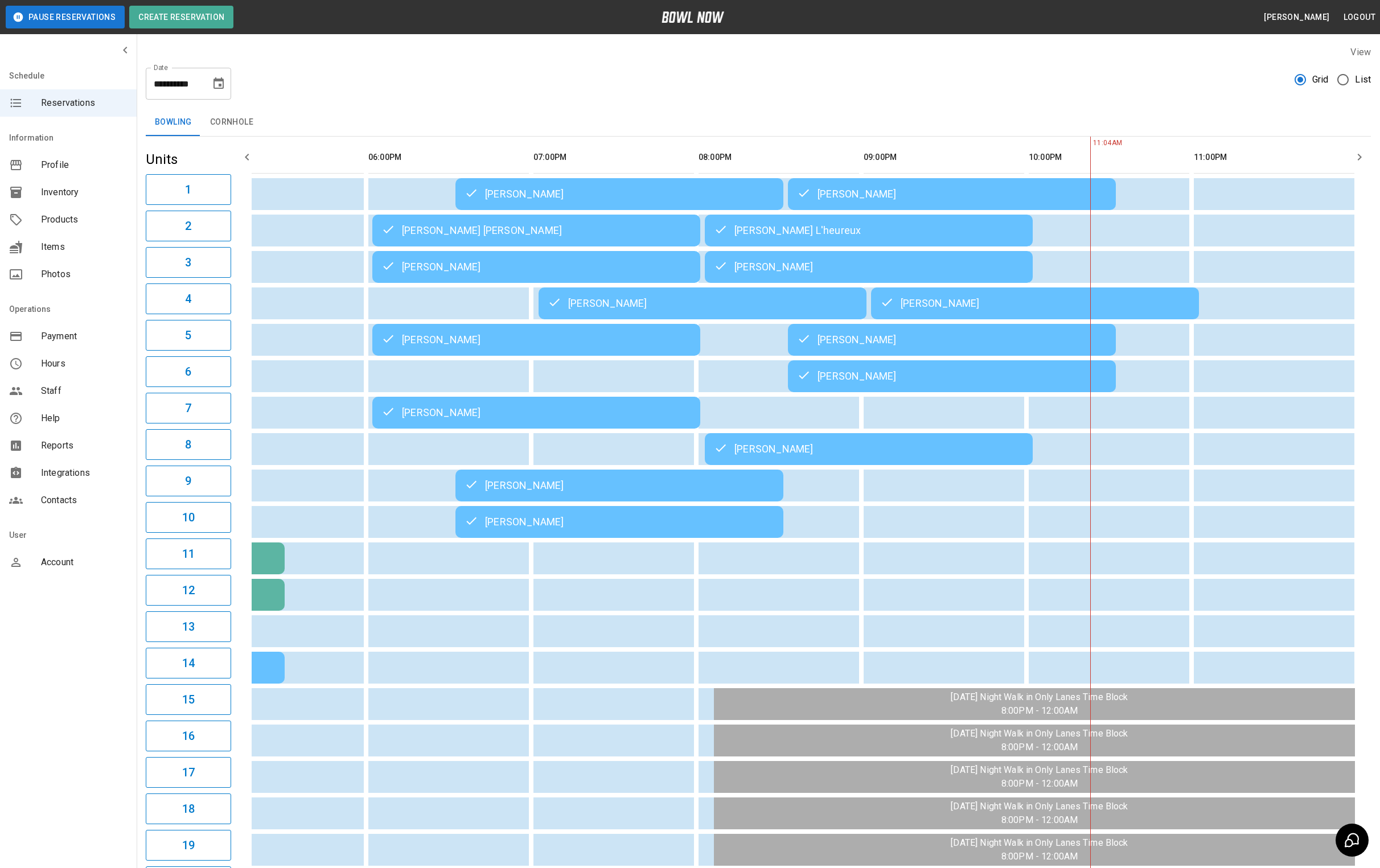
click at [220, 80] on icon "Choose date, selected date is Aug 9, 2025" at bounding box center [218, 83] width 10 height 11
click at [110, 207] on button "10" at bounding box center [105, 208] width 21 height 21
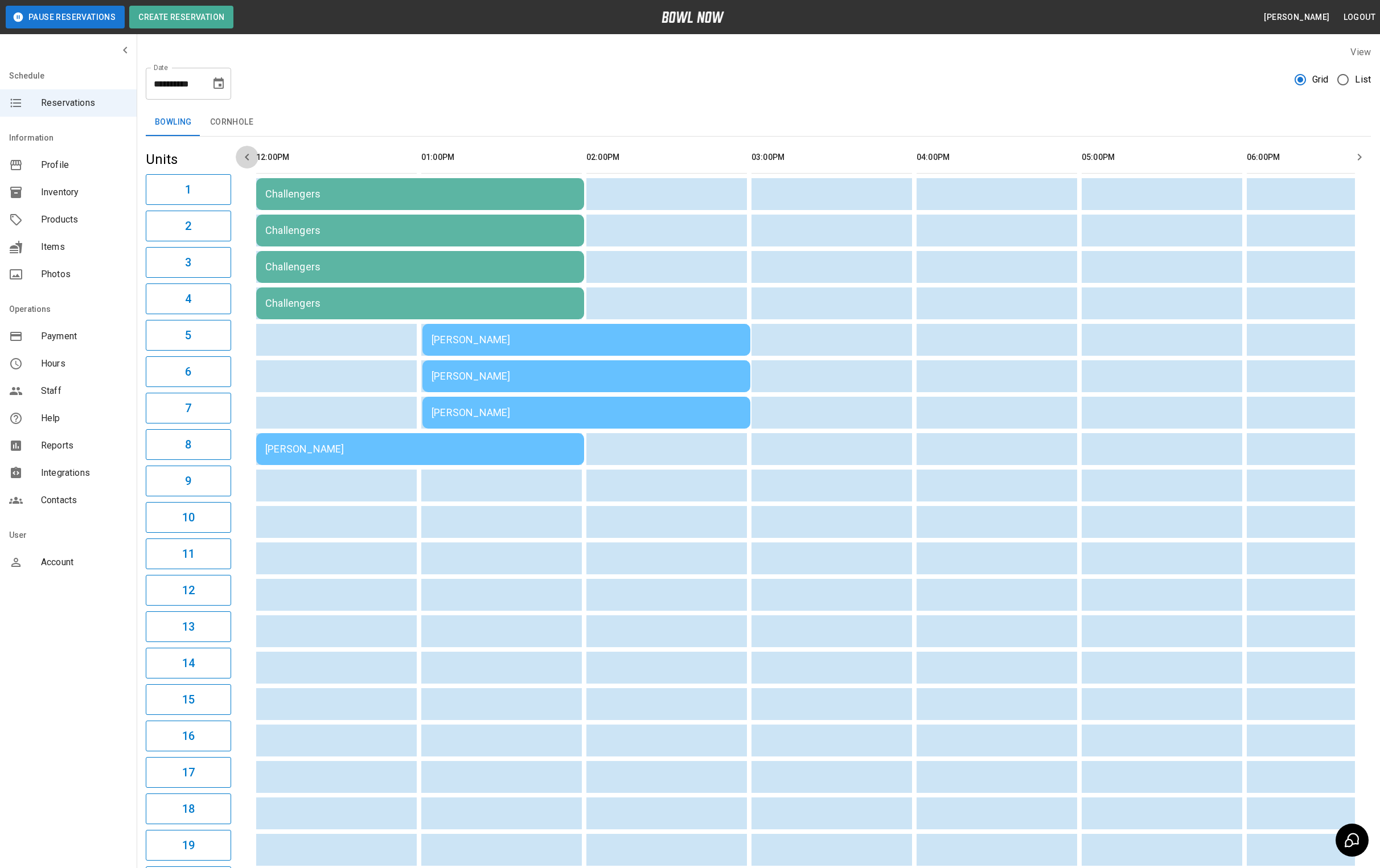
click at [252, 163] on icon "button" at bounding box center [247, 157] width 14 height 14
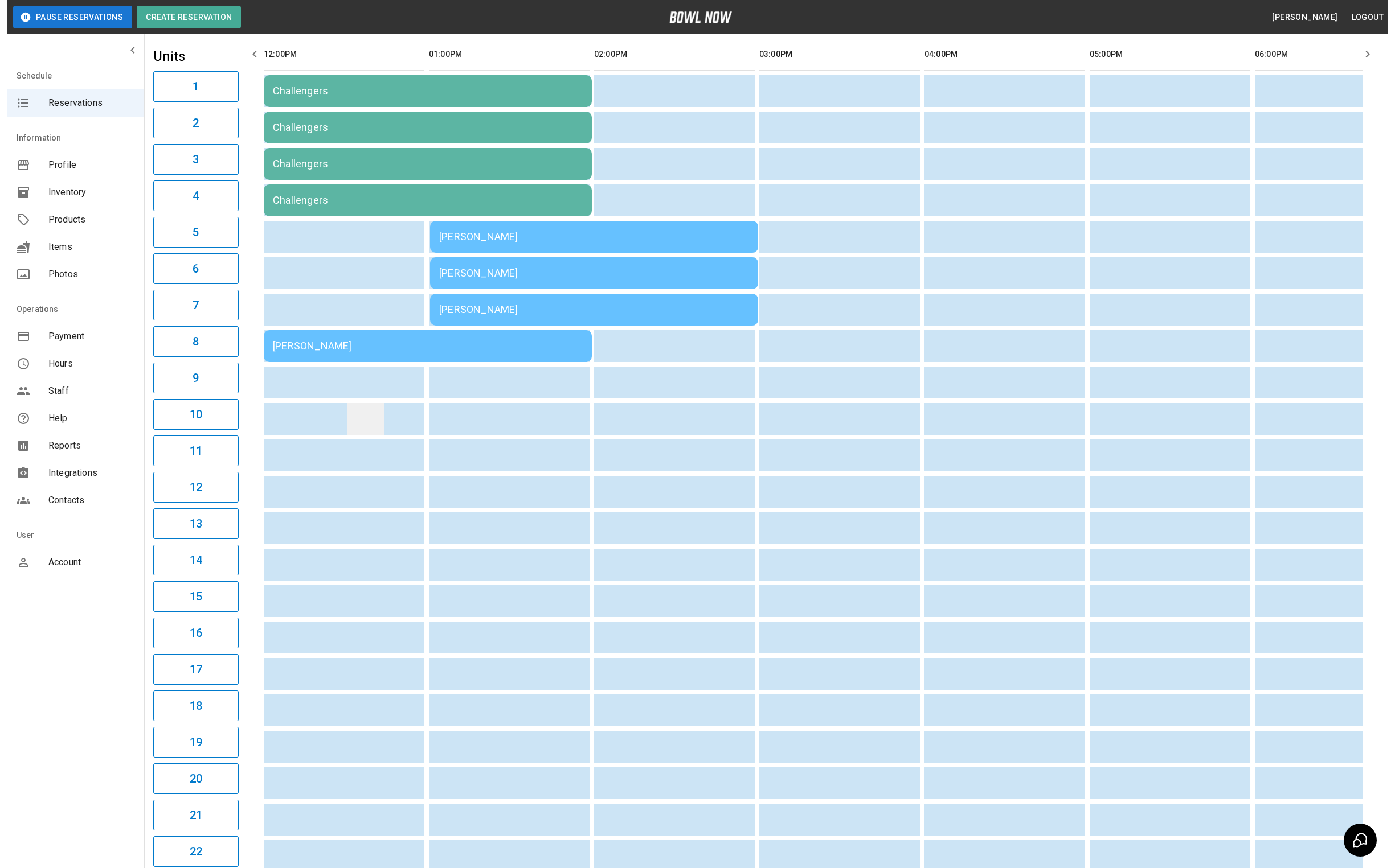
scroll to position [262, 0]
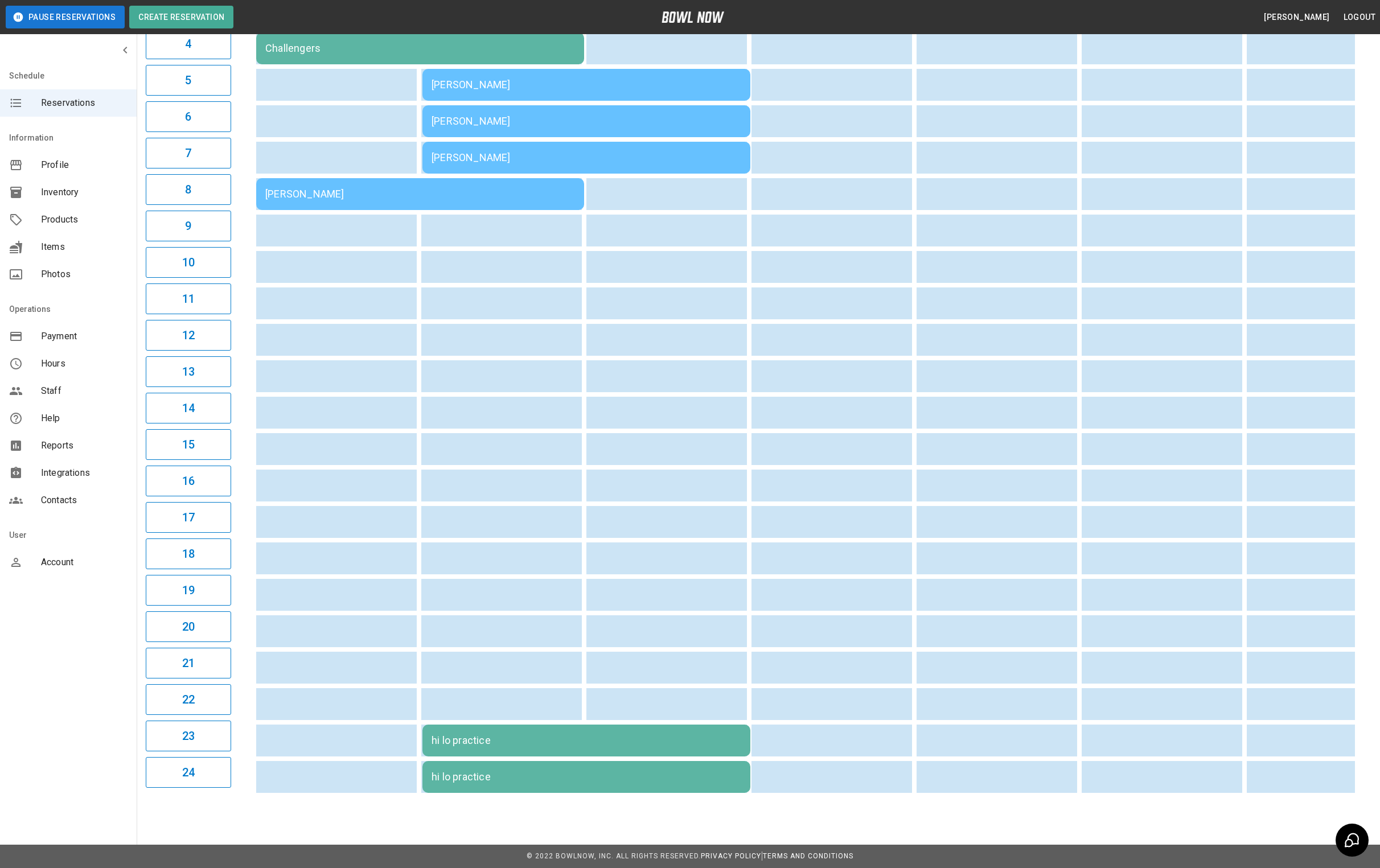
click at [340, 191] on td "[PERSON_NAME]" at bounding box center [420, 194] width 328 height 32
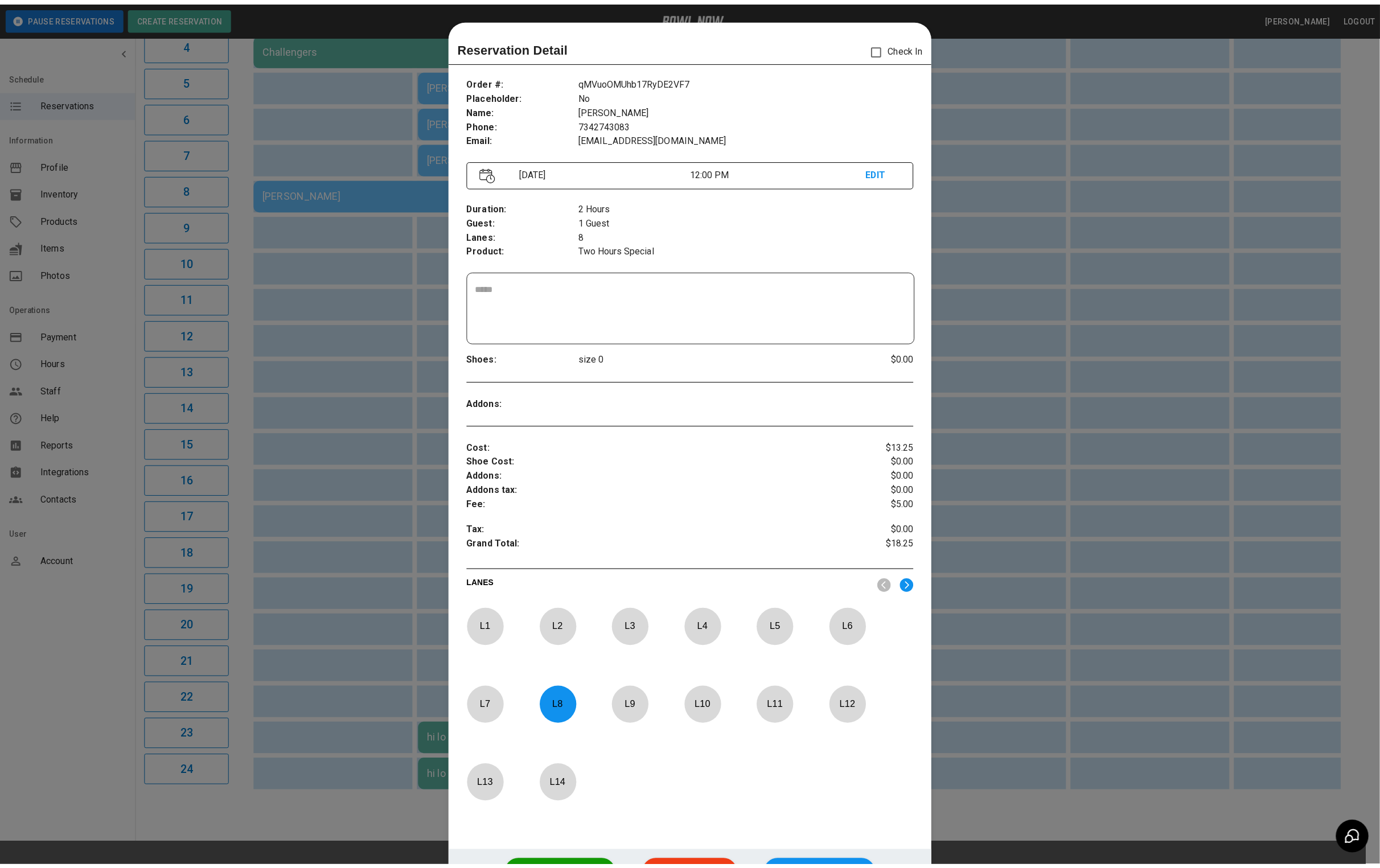
scroll to position [18, 0]
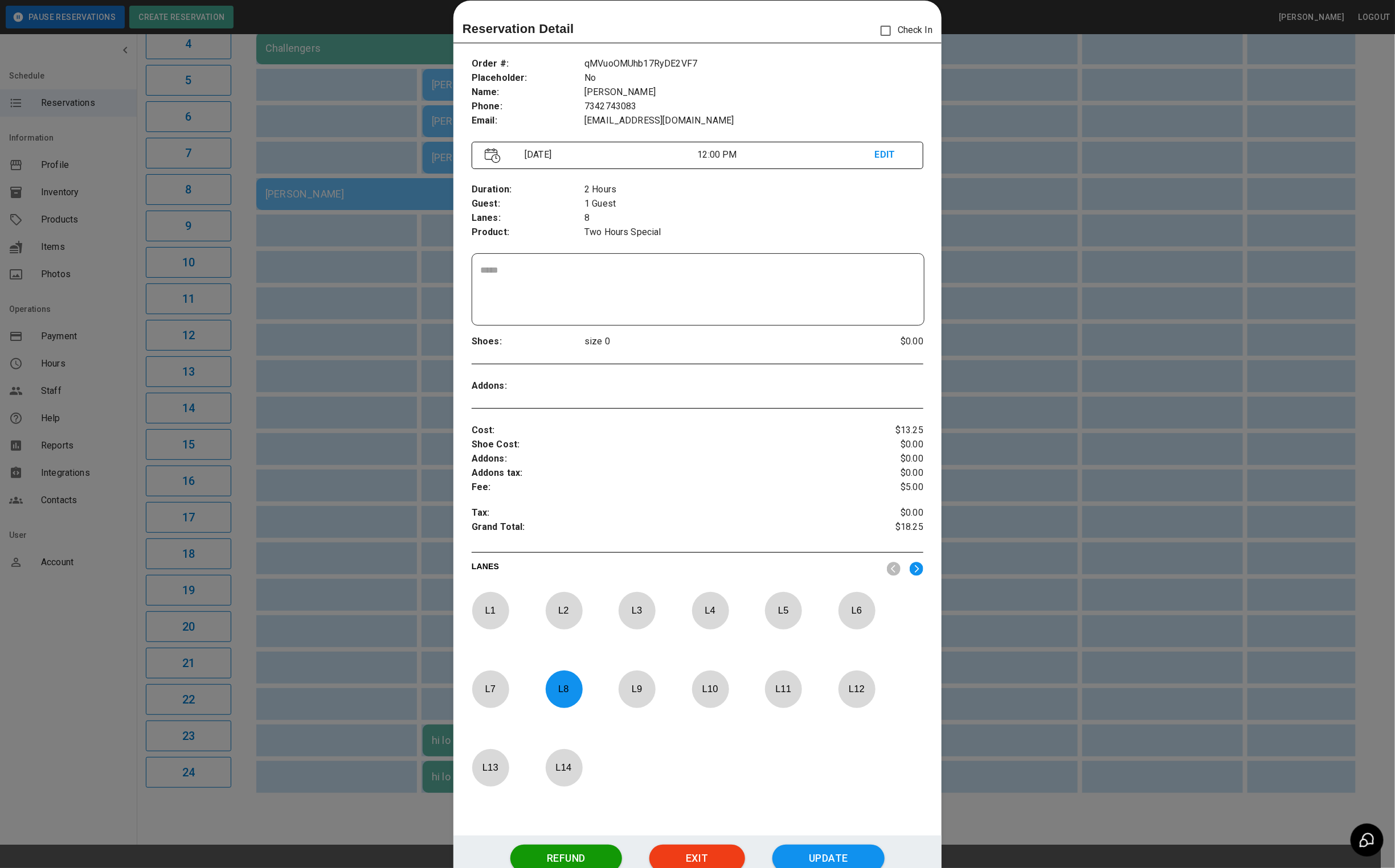
click at [552, 697] on p "L 8" at bounding box center [564, 689] width 38 height 27
click at [910, 571] on img at bounding box center [917, 569] width 14 height 14
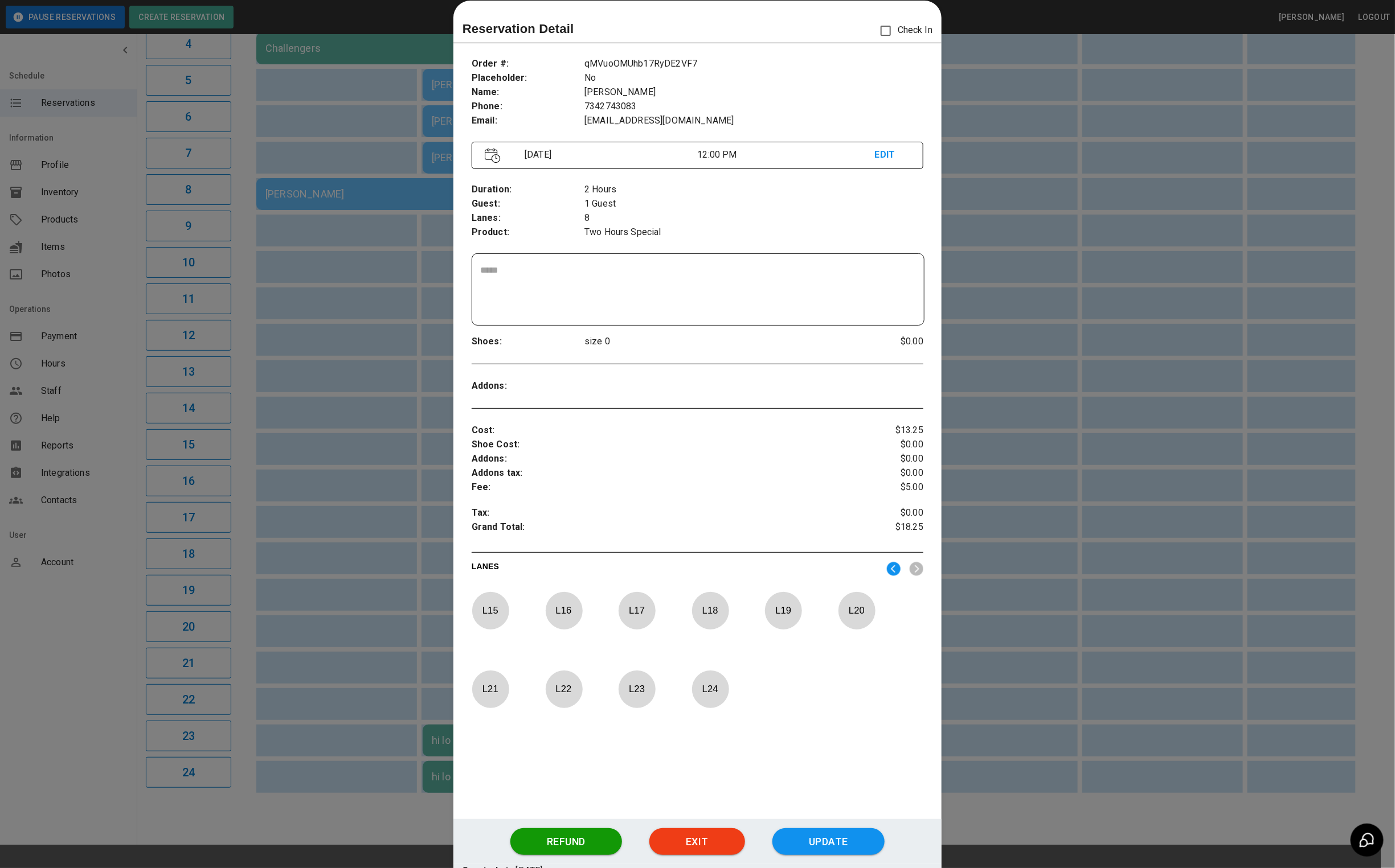
click at [561, 690] on p "L 22" at bounding box center [564, 689] width 38 height 27
click at [491, 667] on div "L 15 L 16 L 17 L 18 L 19 L 20 L 21 L 22 L 23 L 24" at bounding box center [697, 666] width 451 height 148
click at [490, 690] on p "L 21" at bounding box center [490, 689] width 38 height 27
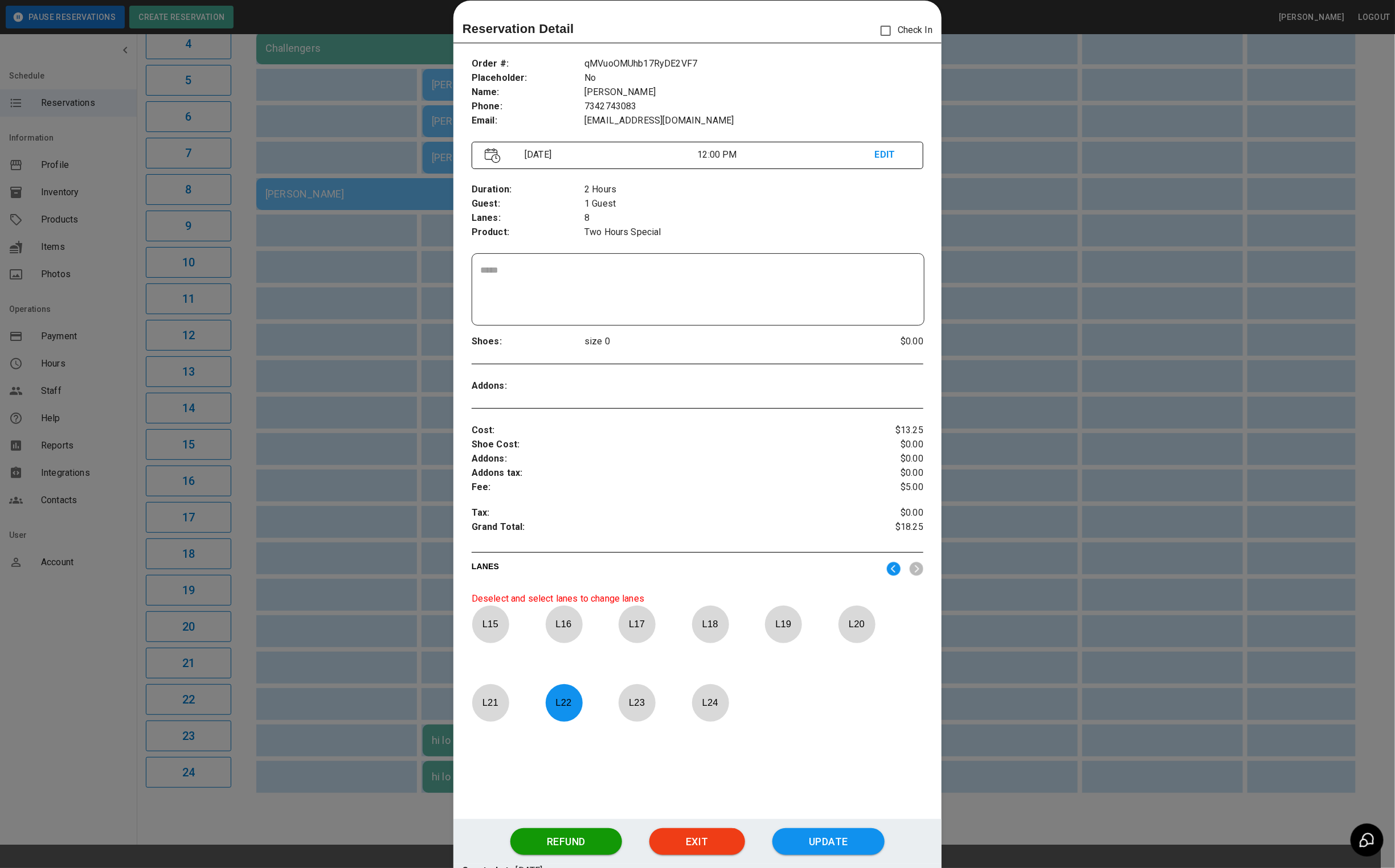
click at [562, 694] on p "L 22" at bounding box center [564, 703] width 38 height 27
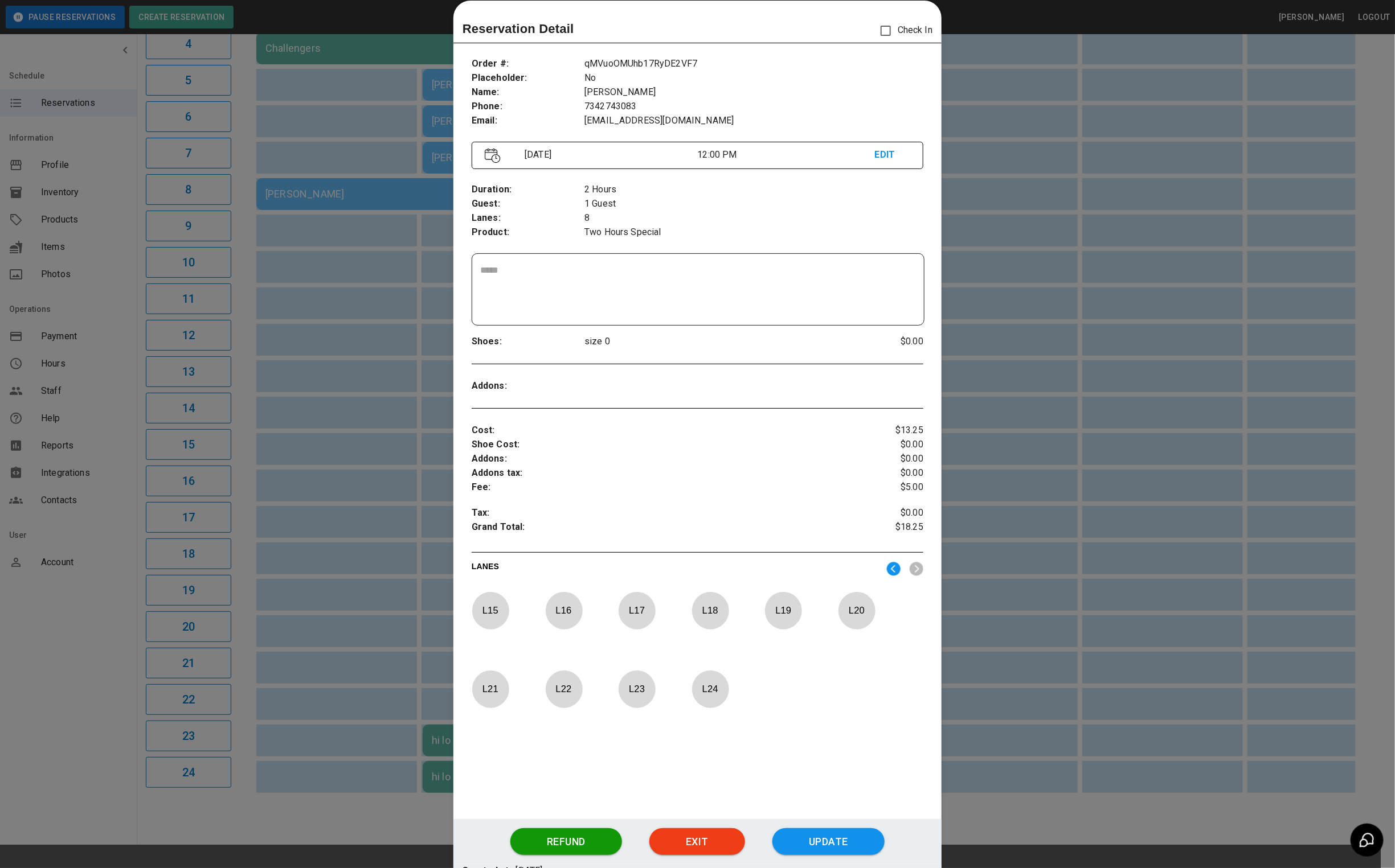
click at [477, 702] on p "L 21" at bounding box center [490, 689] width 38 height 27
click at [786, 843] on button "Update" at bounding box center [828, 842] width 112 height 28
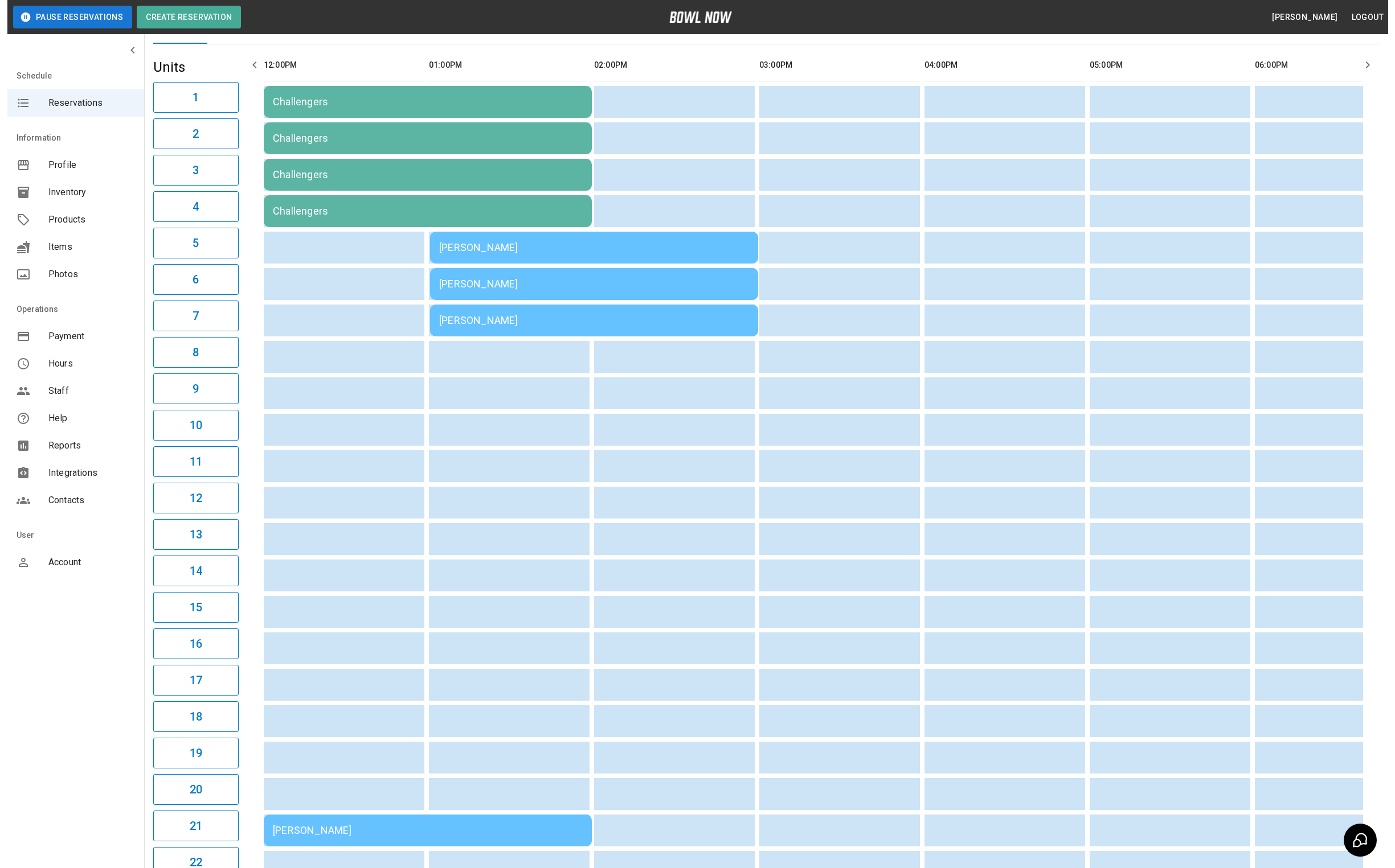
scroll to position [91, 0]
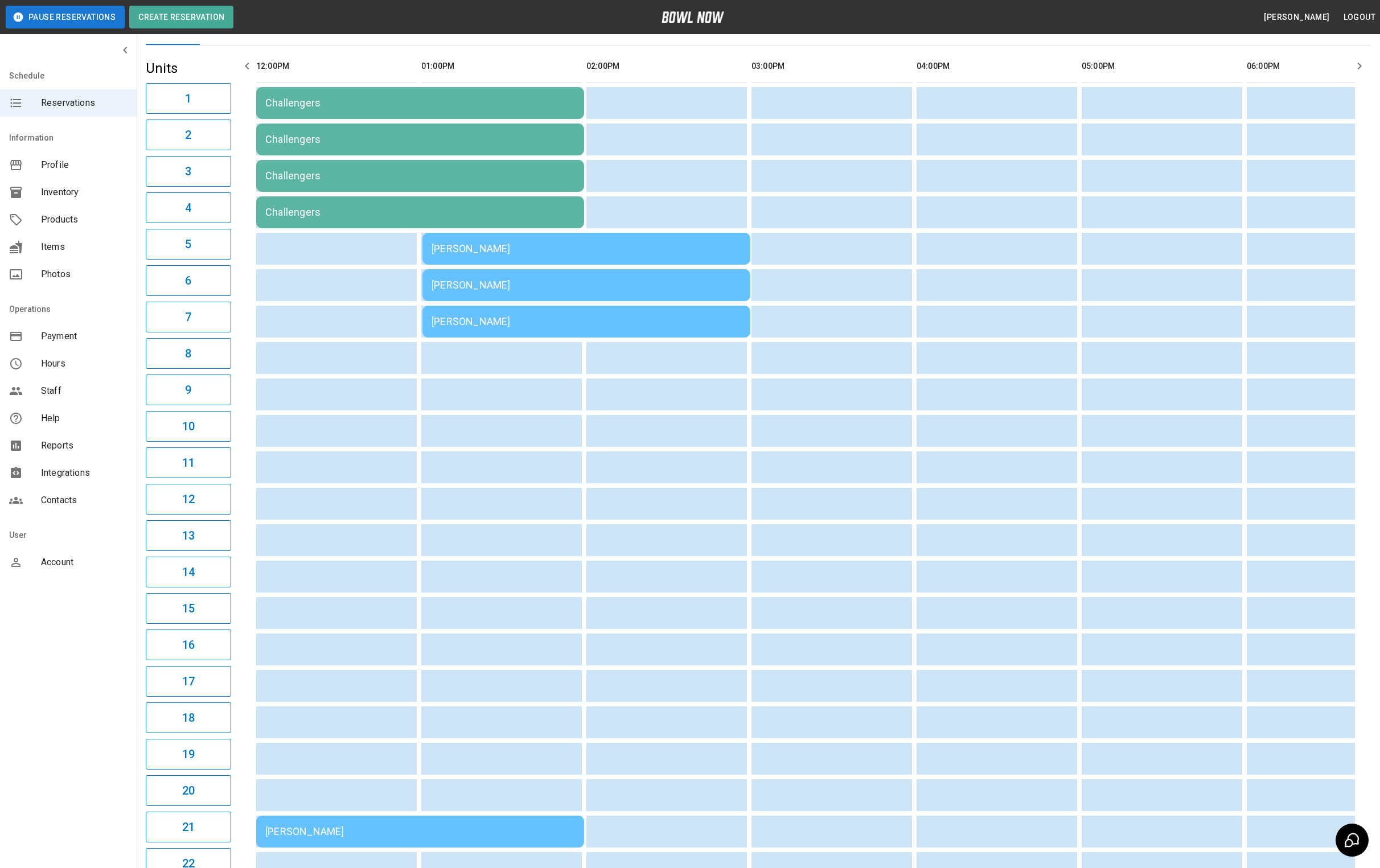
click at [537, 265] on td "[PERSON_NAME]" at bounding box center [586, 249] width 328 height 32
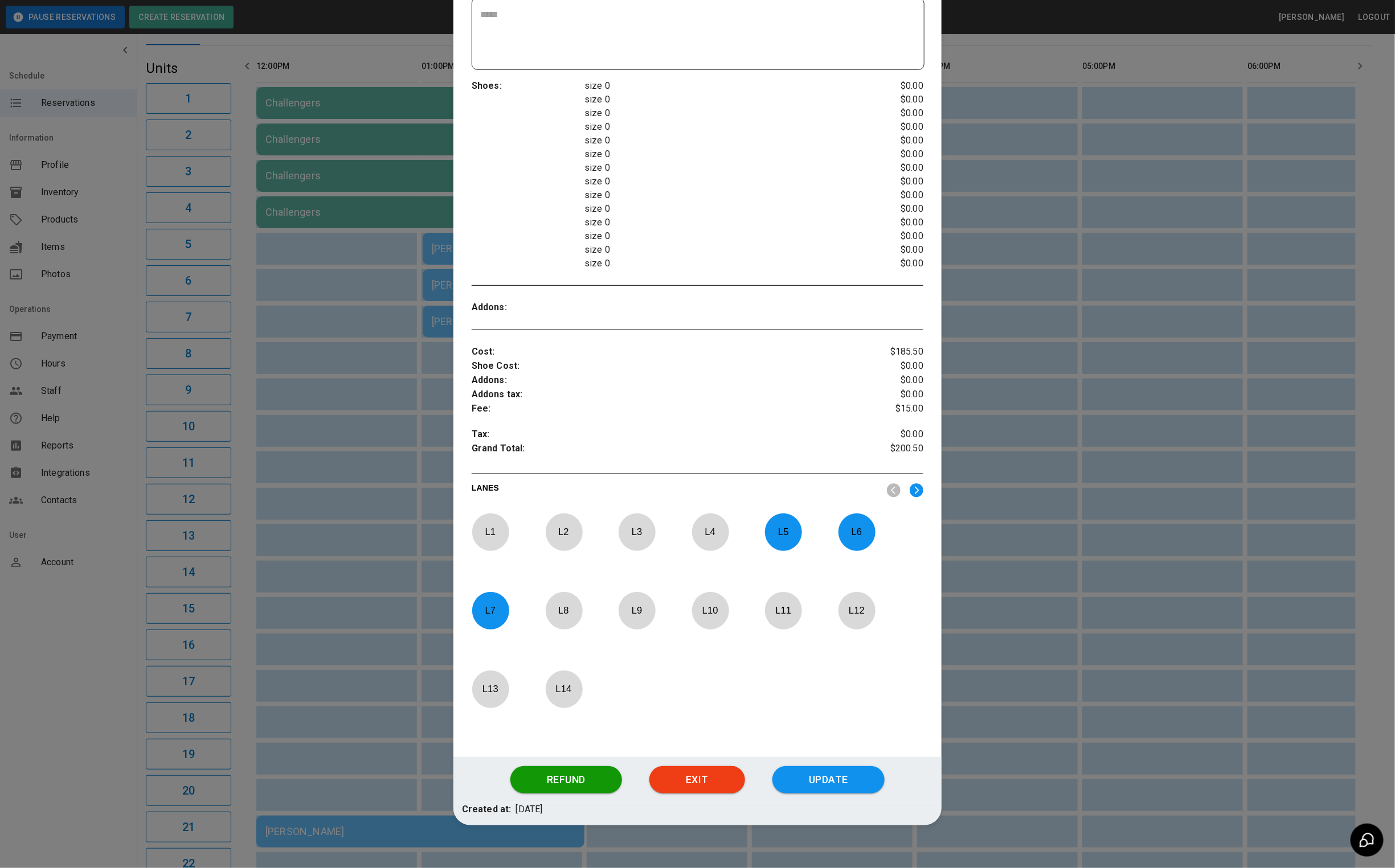
scroll to position [274, 0]
click at [776, 535] on p "L 5" at bounding box center [783, 532] width 38 height 27
click at [862, 538] on p "L 6" at bounding box center [856, 532] width 38 height 27
click at [561, 623] on p "L 8" at bounding box center [564, 610] width 38 height 27
drag, startPoint x: 617, startPoint y: 615, endPoint x: 642, endPoint y: 615, distance: 25.0
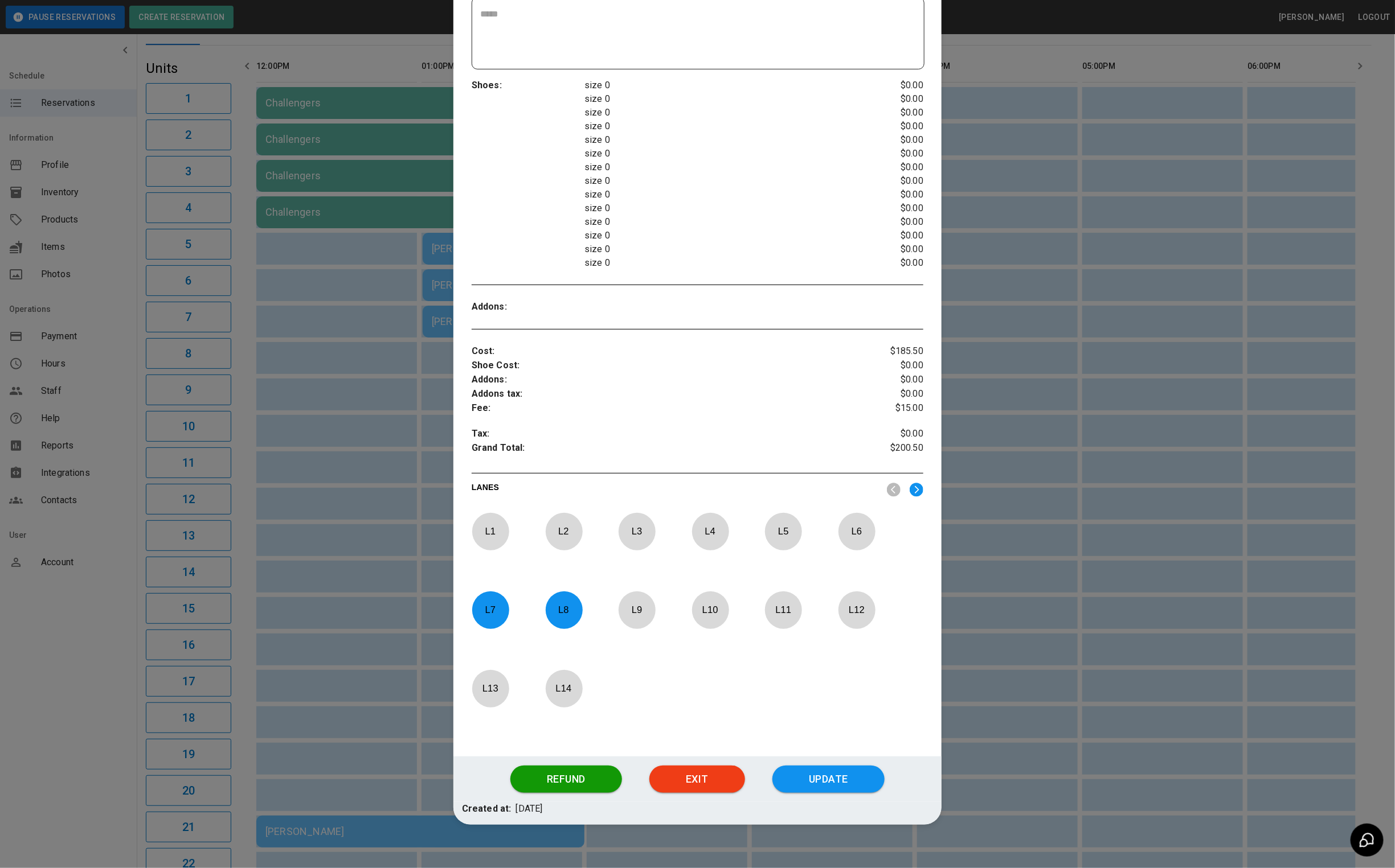
click at [621, 615] on p "L 9" at bounding box center [637, 610] width 38 height 27
click at [829, 778] on button "Update" at bounding box center [828, 780] width 112 height 28
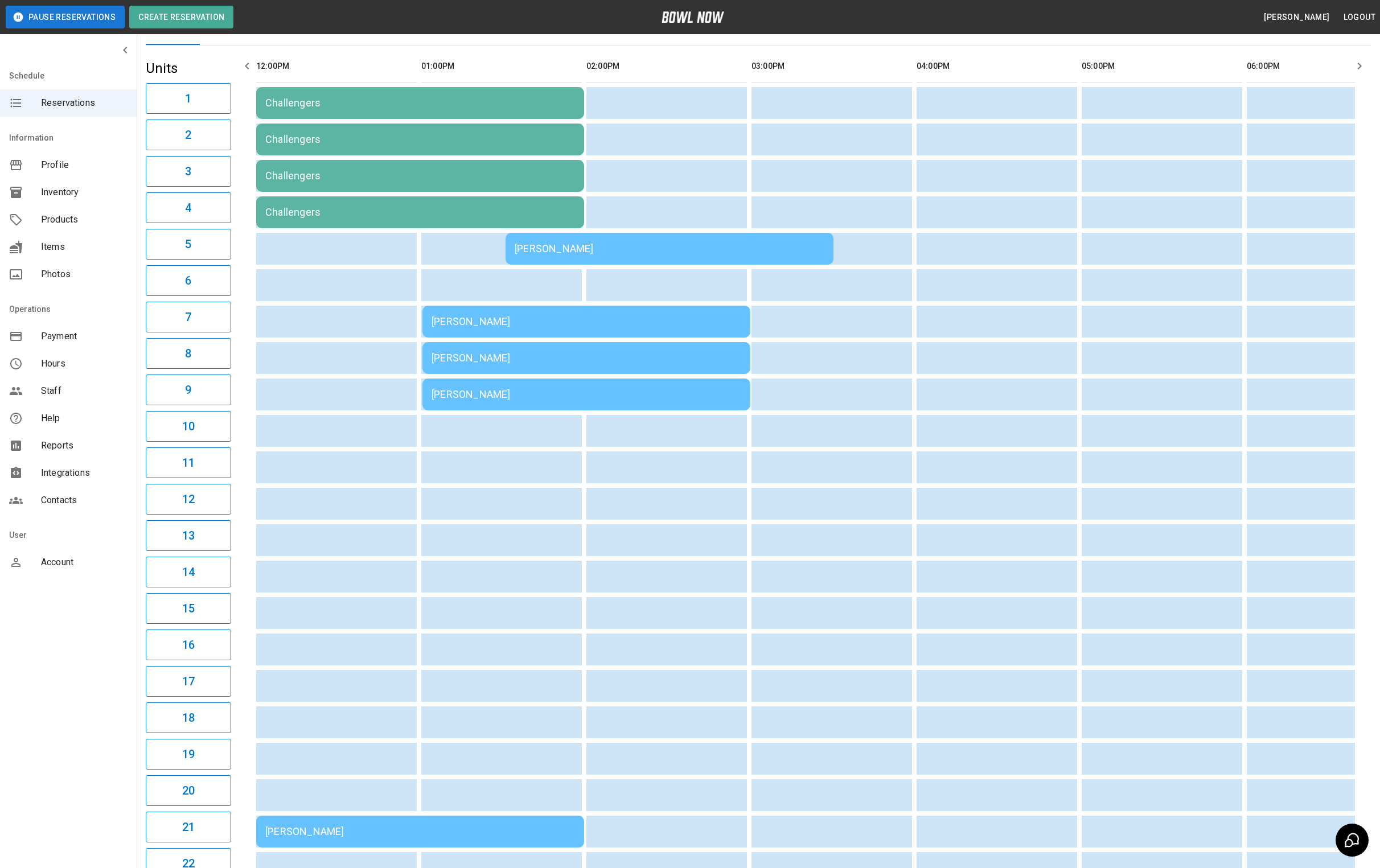
click at [637, 249] on td "[PERSON_NAME]" at bounding box center [670, 249] width 328 height 32
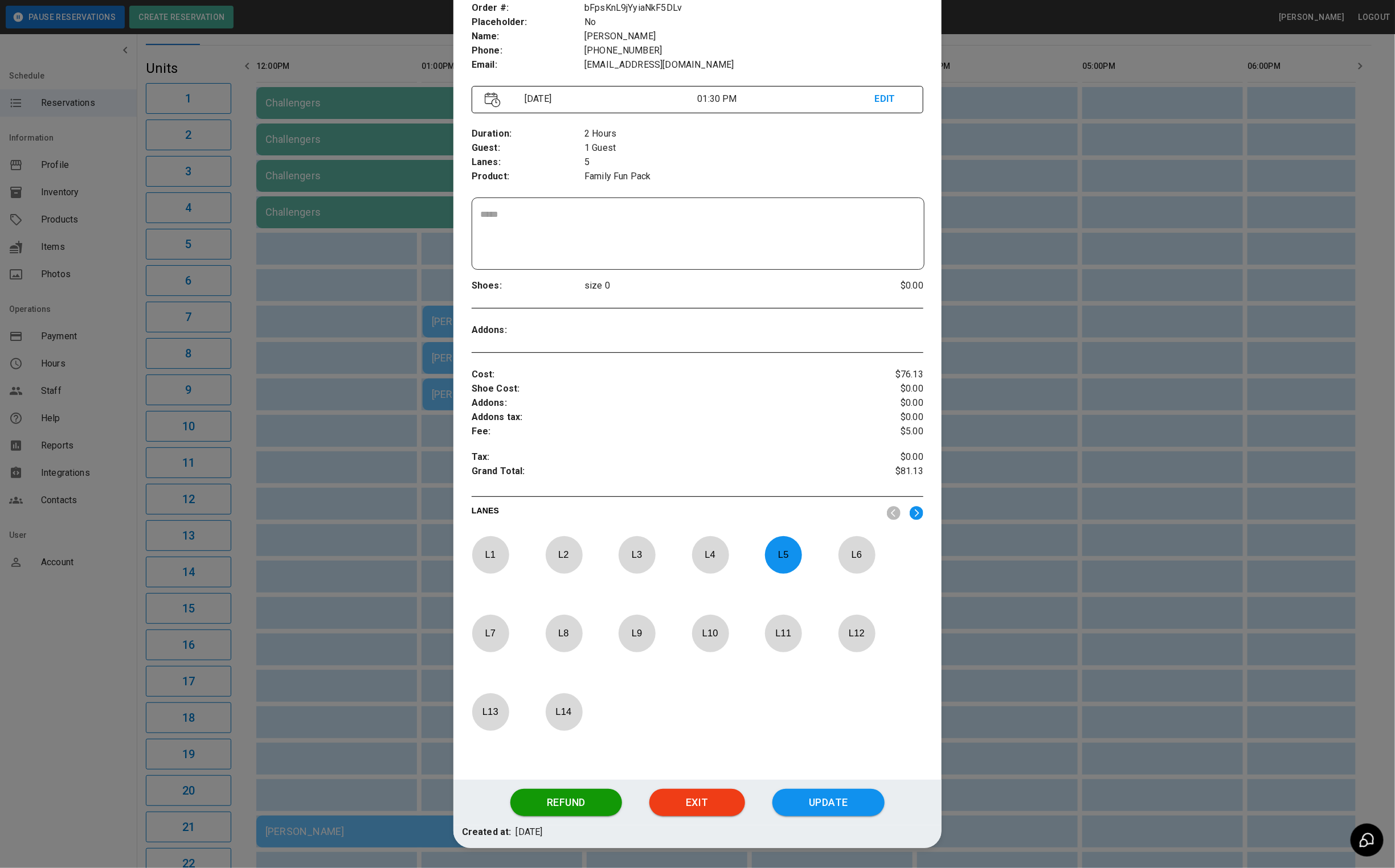
scroll to position [103, 0]
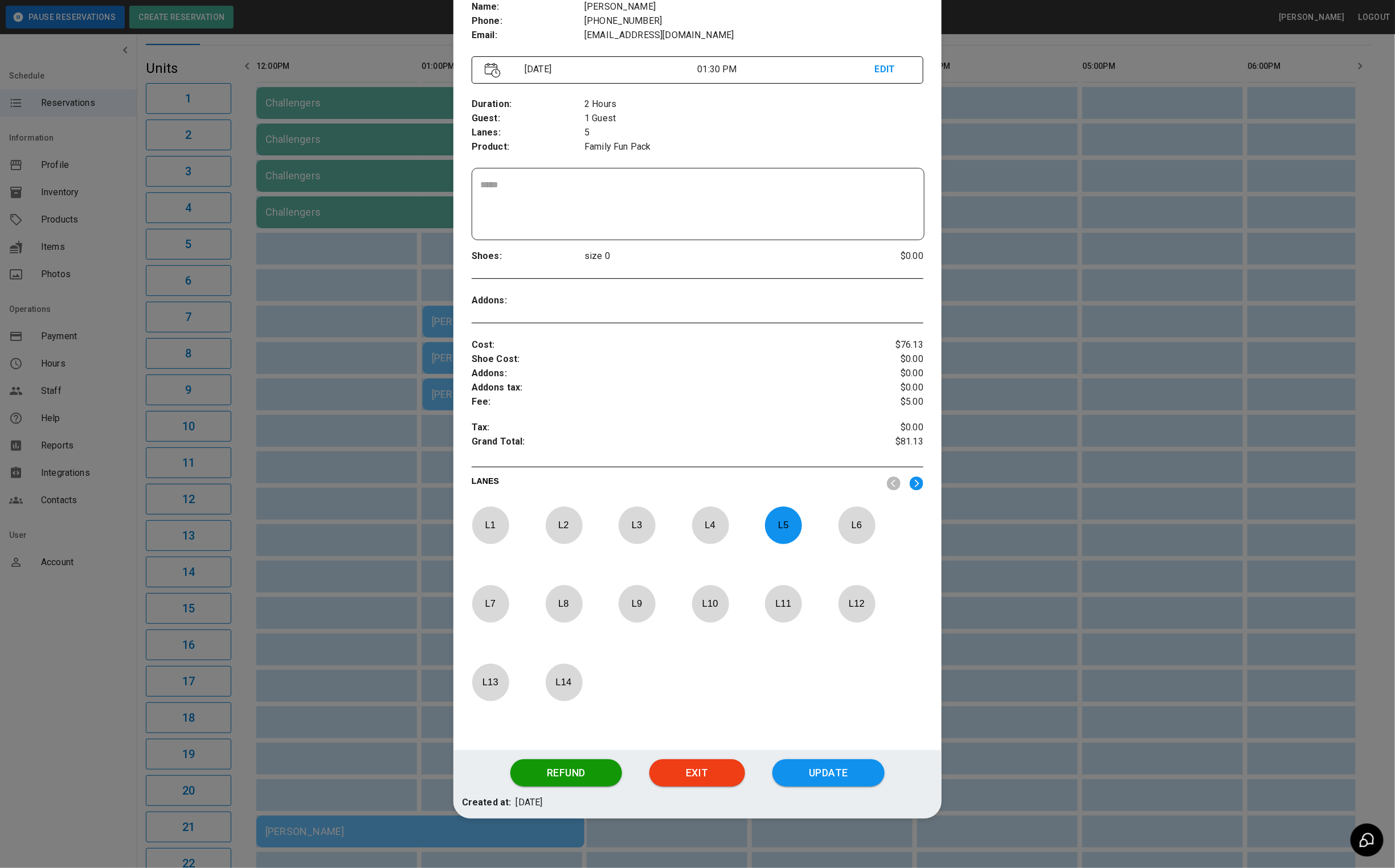
click at [772, 526] on p "L 5" at bounding box center [783, 525] width 38 height 27
click at [791, 610] on p "L 11" at bounding box center [783, 604] width 38 height 27
click at [810, 789] on div "Refund Exit Update" at bounding box center [697, 773] width 488 height 46
click at [794, 782] on button "Update" at bounding box center [828, 773] width 112 height 28
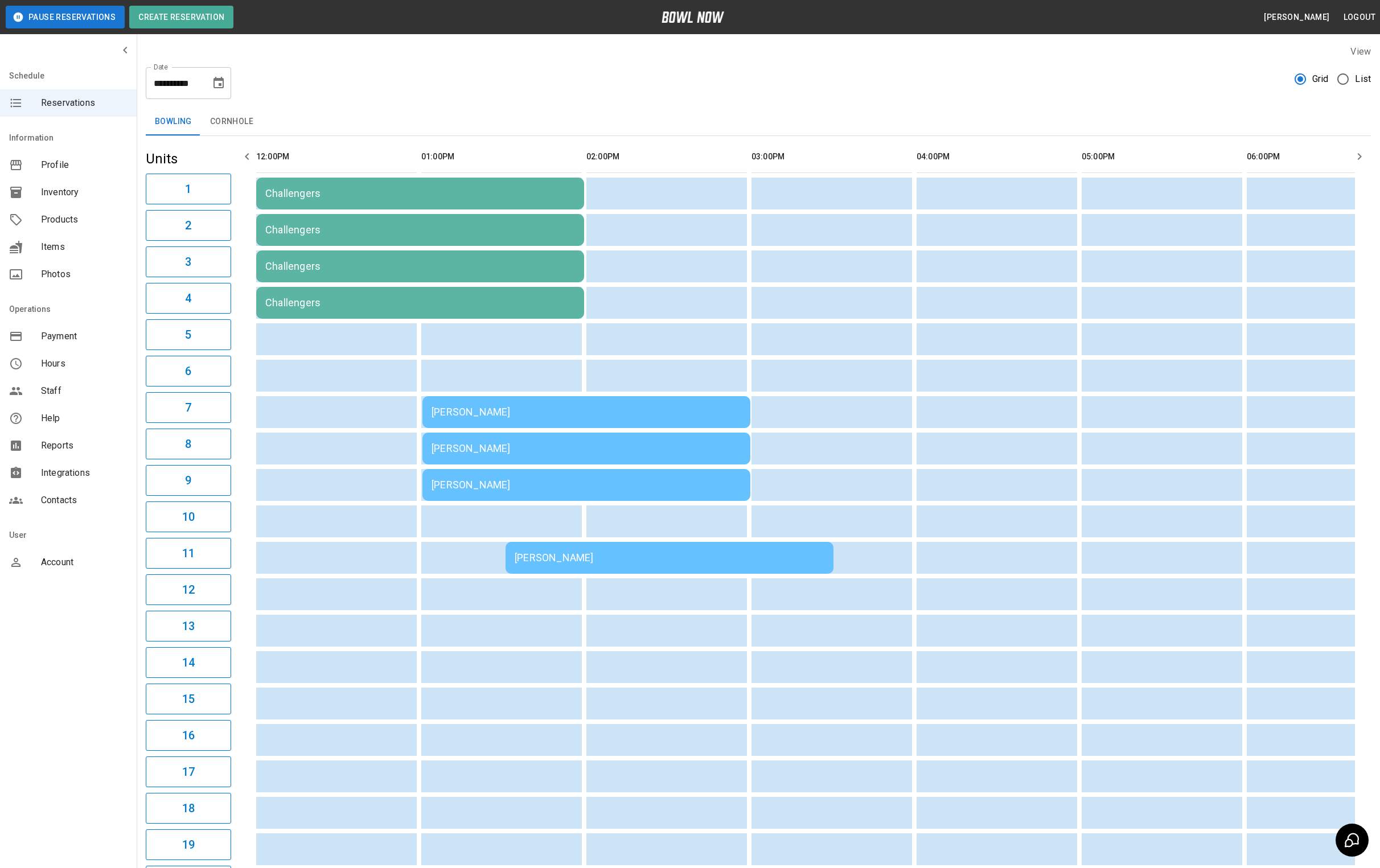
scroll to position [0, 0]
click at [216, 83] on icon "Choose date, selected date is Aug 10, 2025" at bounding box center [218, 83] width 14 height 14
click at [226, 203] on button "15" at bounding box center [220, 208] width 21 height 21
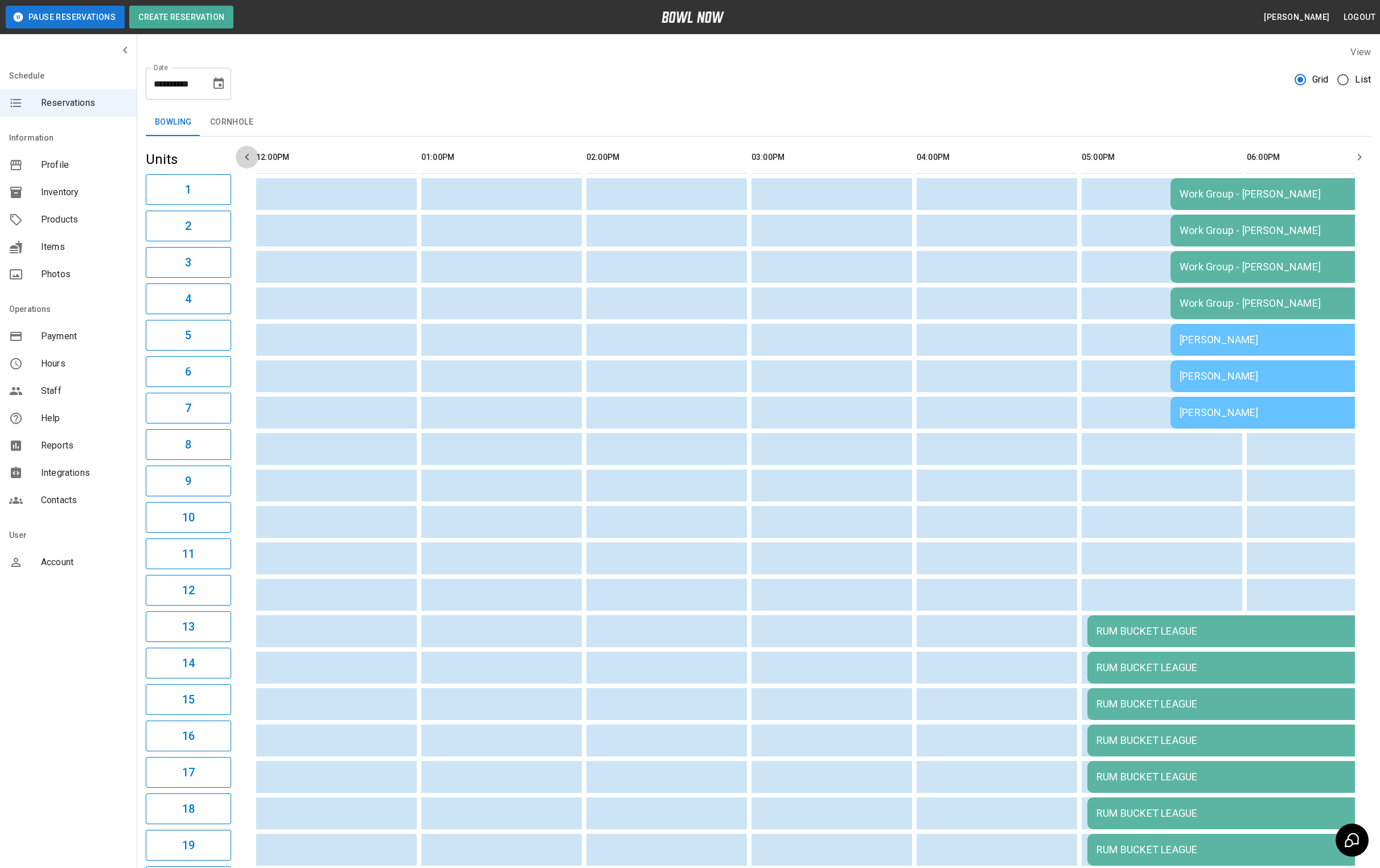
click at [255, 163] on button "button" at bounding box center [247, 157] width 23 height 23
click at [223, 81] on icon "Choose date, selected date is Aug 15, 2025" at bounding box center [218, 83] width 10 height 11
click at [109, 206] on button "10" at bounding box center [105, 208] width 21 height 21
type input "**********"
